Goal: Information Seeking & Learning: Learn about a topic

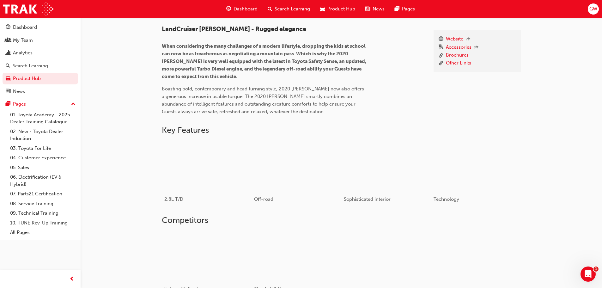
scroll to position [245, 0]
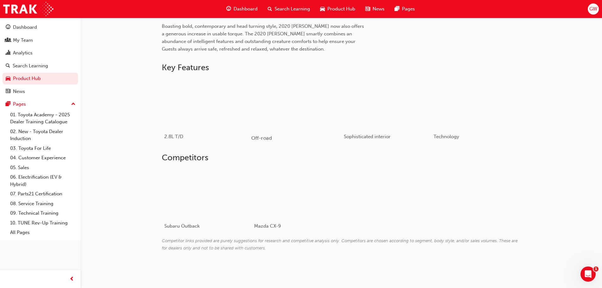
click at [288, 103] on div "button" at bounding box center [296, 103] width 90 height 51
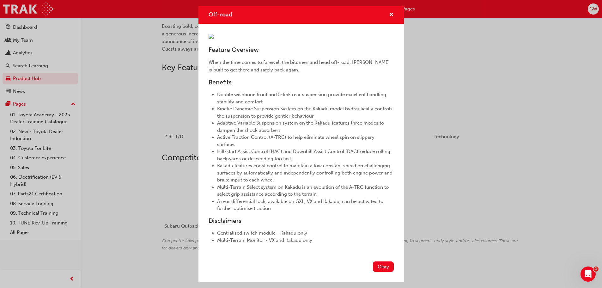
scroll to position [94, 0]
click at [384, 267] on button "Okay" at bounding box center [383, 266] width 21 height 10
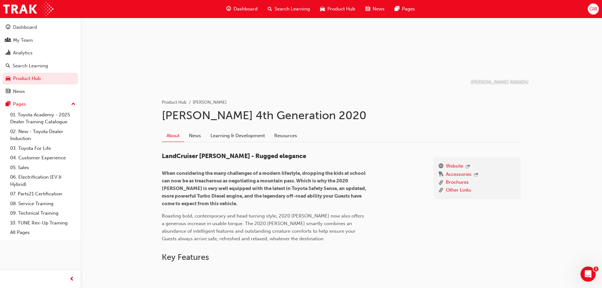
scroll to position [0, 0]
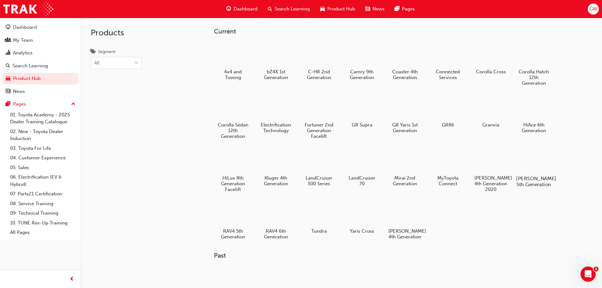
click at [536, 164] on div at bounding box center [533, 160] width 35 height 25
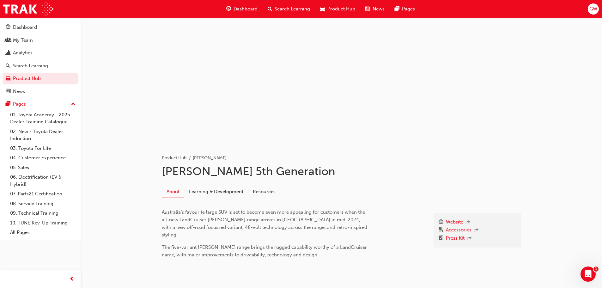
scroll to position [16, 0]
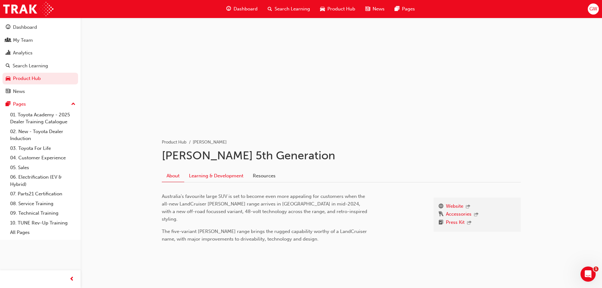
click at [220, 175] on link "Learning & Development" at bounding box center [216, 176] width 64 height 12
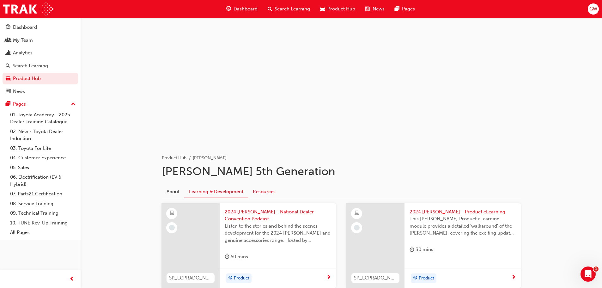
click at [262, 188] on link "Resources" at bounding box center [264, 191] width 32 height 12
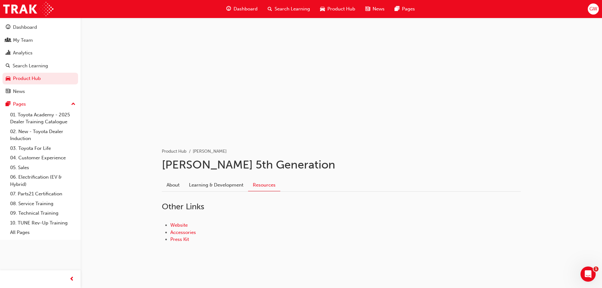
scroll to position [8, 0]
click at [190, 231] on link "Accessories" at bounding box center [183, 231] width 26 height 6
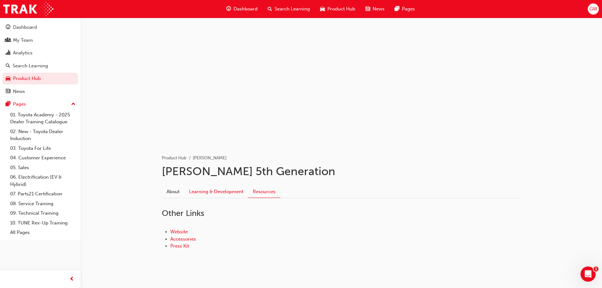
click at [203, 193] on link "Learning & Development" at bounding box center [216, 191] width 64 height 12
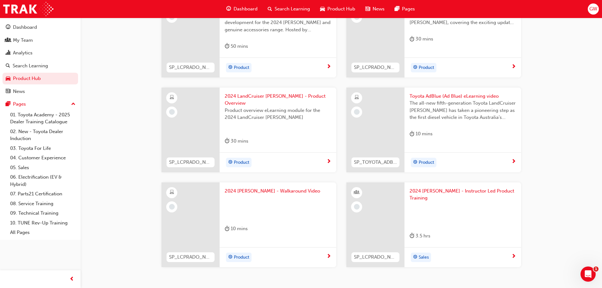
scroll to position [221, 0]
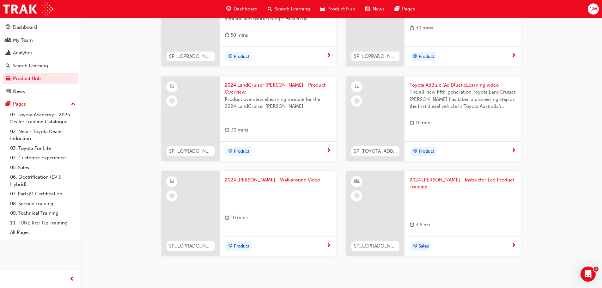
click at [395, 106] on div at bounding box center [375, 118] width 58 height 85
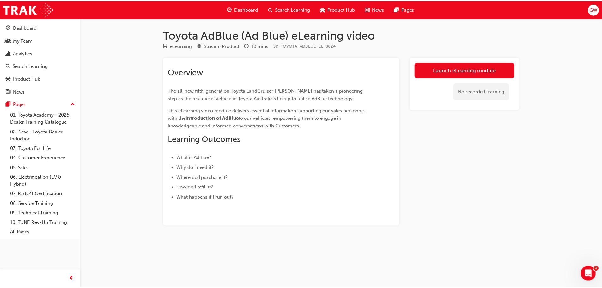
scroll to position [221, 0]
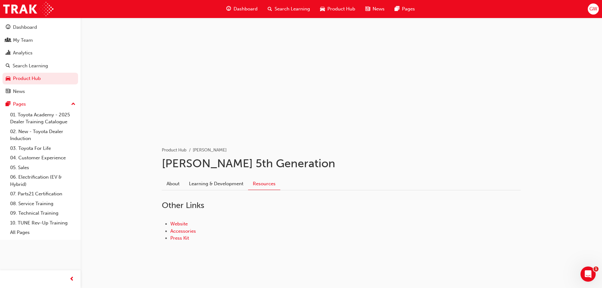
scroll to position [8, 0]
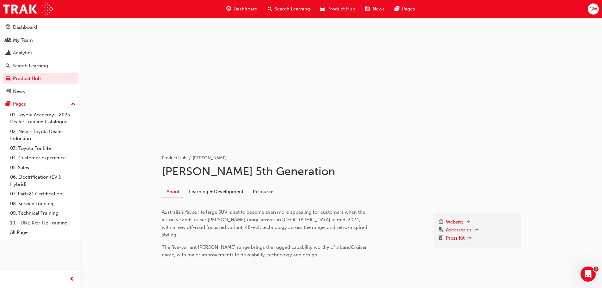
scroll to position [16, 0]
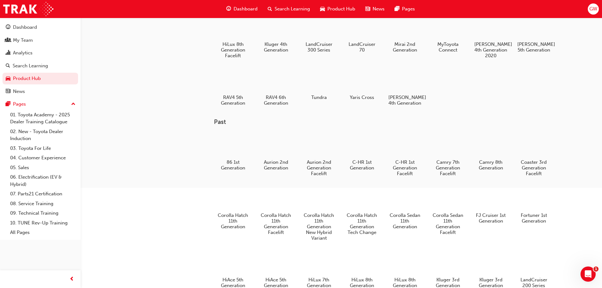
scroll to position [154, 0]
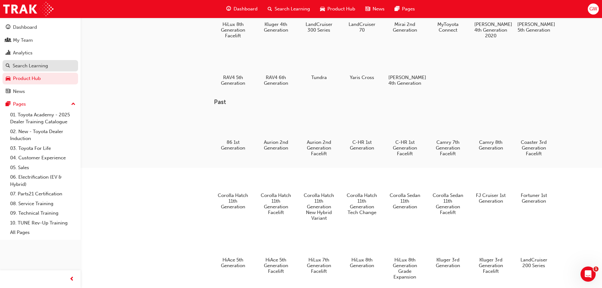
click at [12, 69] on div "Search Learning" at bounding box center [40, 66] width 69 height 8
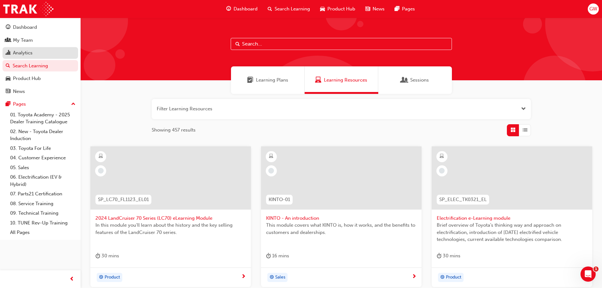
click at [25, 56] on div "Analytics" at bounding box center [23, 52] width 20 height 7
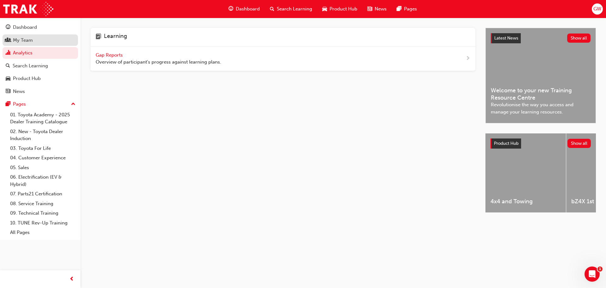
click at [34, 41] on div "My Team" at bounding box center [40, 40] width 69 height 8
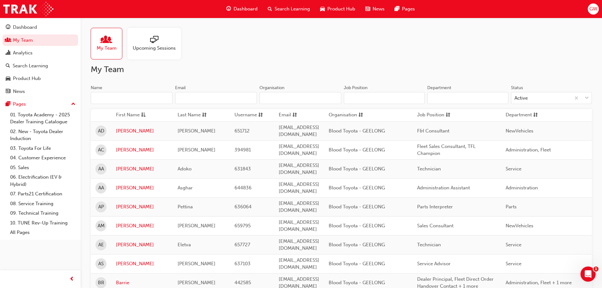
click at [136, 40] on div at bounding box center [154, 40] width 43 height 9
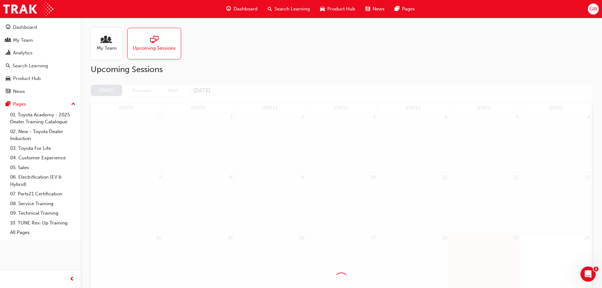
click at [112, 42] on div at bounding box center [107, 40] width 20 height 9
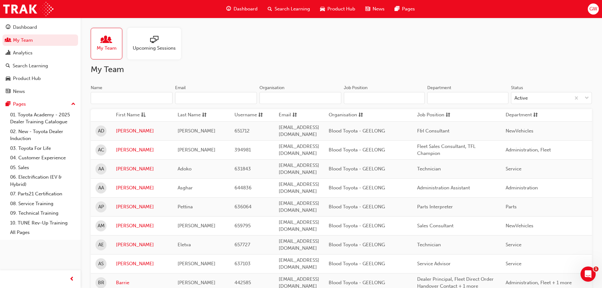
click at [171, 94] on input "Name" at bounding box center [132, 98] width 82 height 12
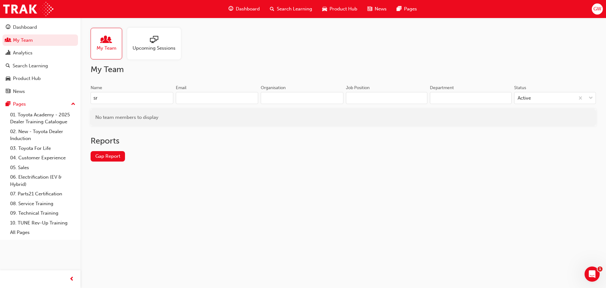
type input "s"
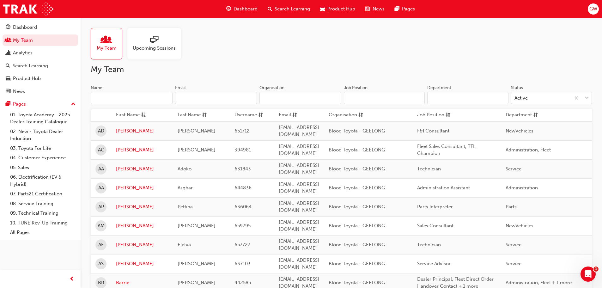
click at [486, 104] on input "Department" at bounding box center [467, 98] width 81 height 12
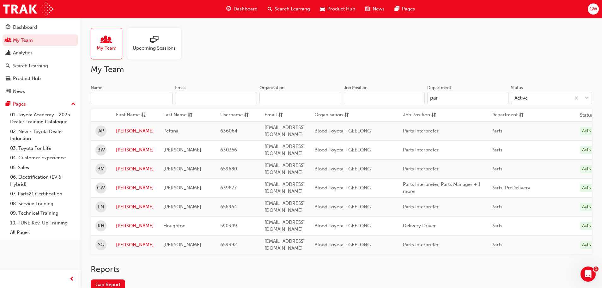
type input "par"
